Goal: Information Seeking & Learning: Learn about a topic

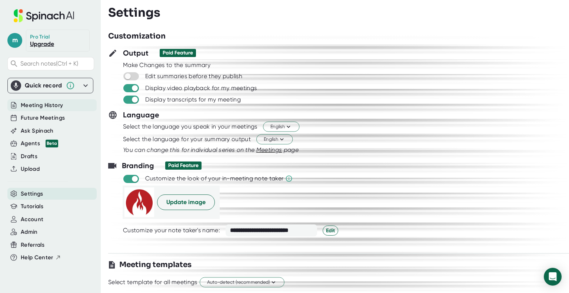
click at [19, 104] on div "Meeting History" at bounding box center [51, 105] width 89 height 12
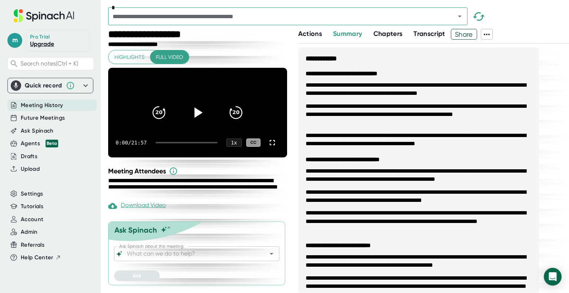
click at [301, 36] on span "Actions" at bounding box center [310, 34] width 24 height 8
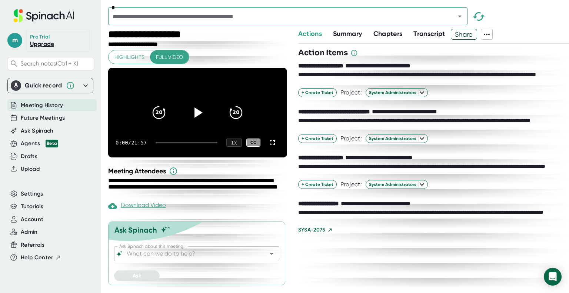
click at [40, 100] on div "Meeting History" at bounding box center [51, 105] width 89 height 12
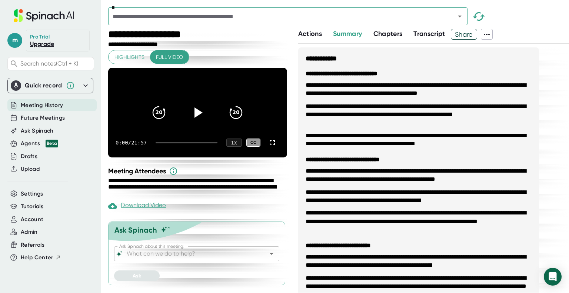
click at [33, 110] on div "Meeting History" at bounding box center [51, 105] width 89 height 12
